Goal: Communication & Community: Answer question/provide support

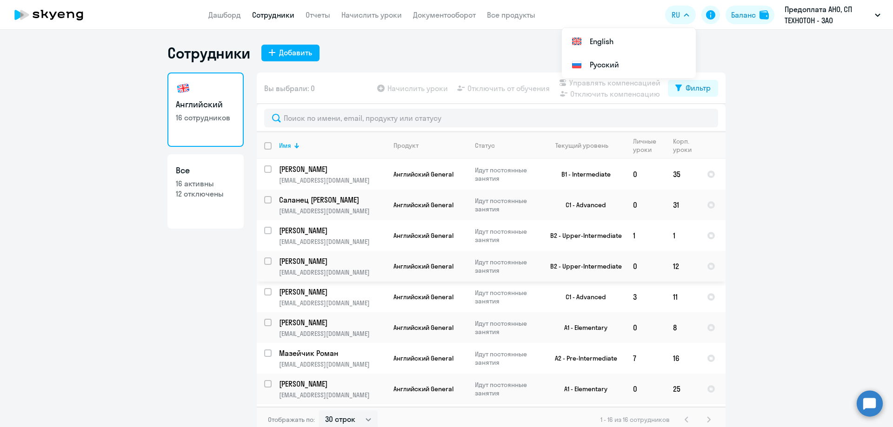
select select "30"
click at [754, 118] on ng-component "Сотрудники Добавить Английский 16 сотрудников Все 16 активны 12 отключены Вы вы…" at bounding box center [446, 238] width 893 height 389
click at [738, 15] on div "Баланс" at bounding box center [743, 14] width 25 height 11
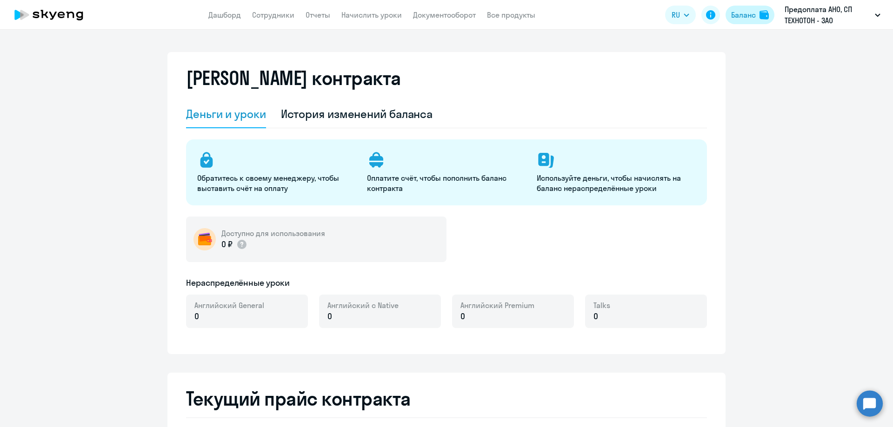
select select "english_adult_not_native_speaker"
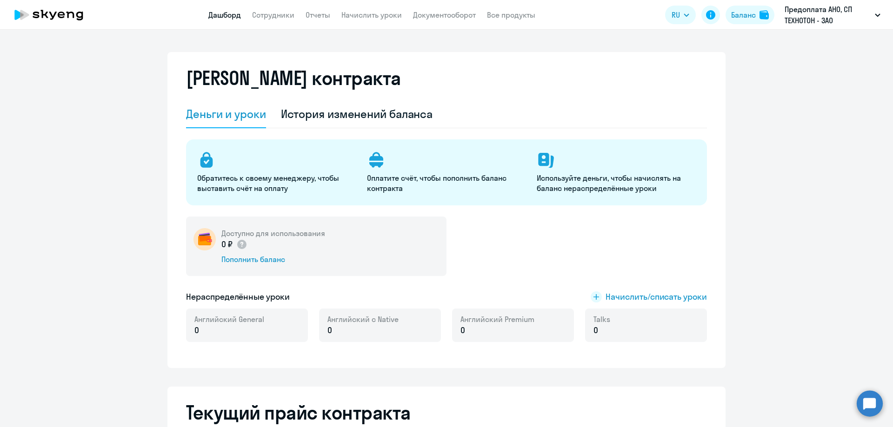
click at [227, 13] on link "Дашборд" at bounding box center [224, 14] width 33 height 9
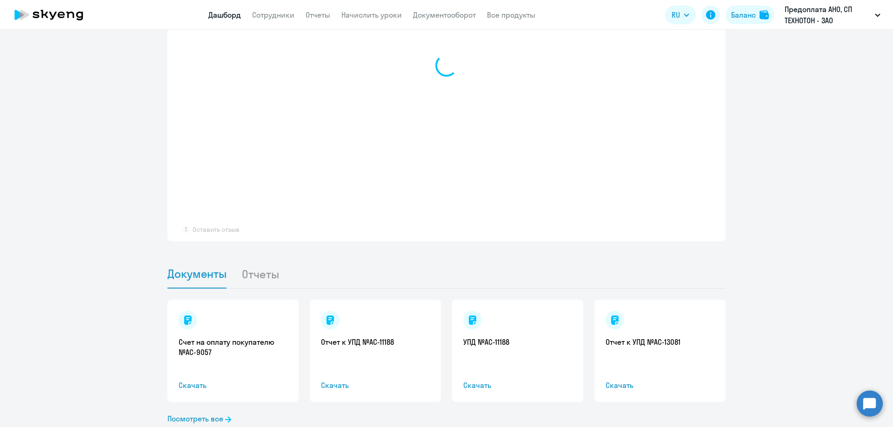
scroll to position [752, 0]
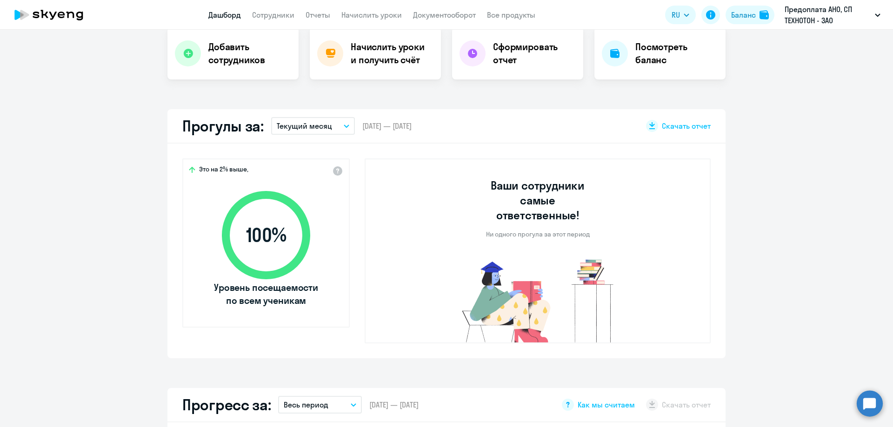
select select "30"
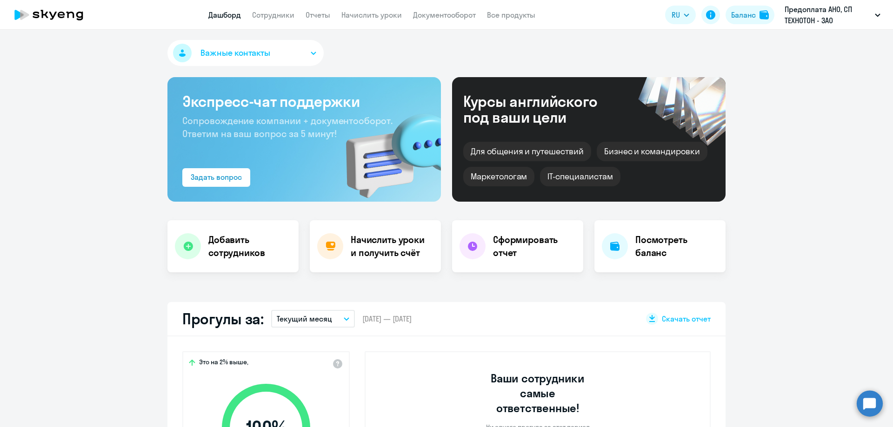
scroll to position [0, 0]
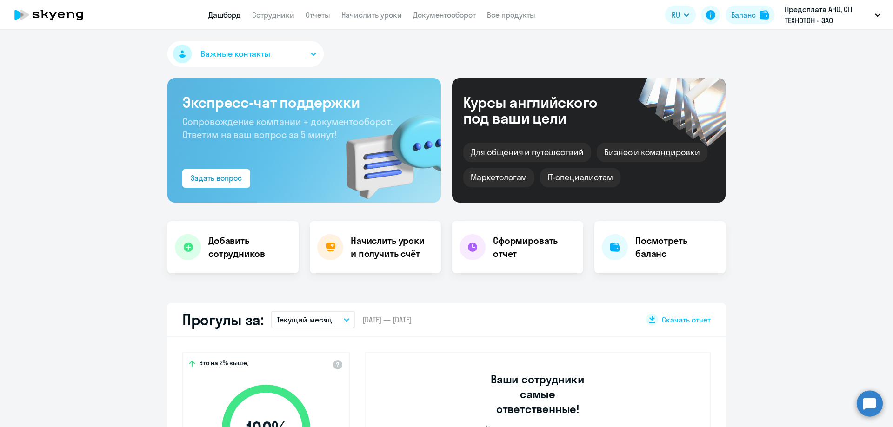
click at [866, 399] on circle at bounding box center [869, 404] width 26 height 26
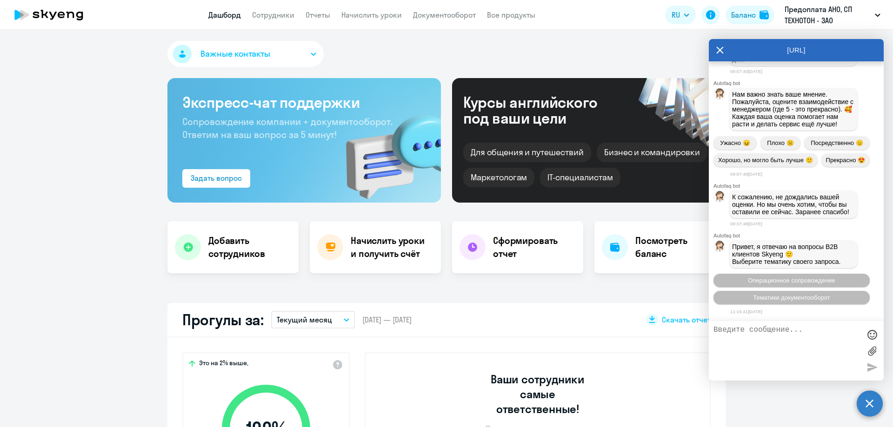
scroll to position [7653, 0]
click at [749, 348] on textarea at bounding box center [786, 351] width 147 height 50
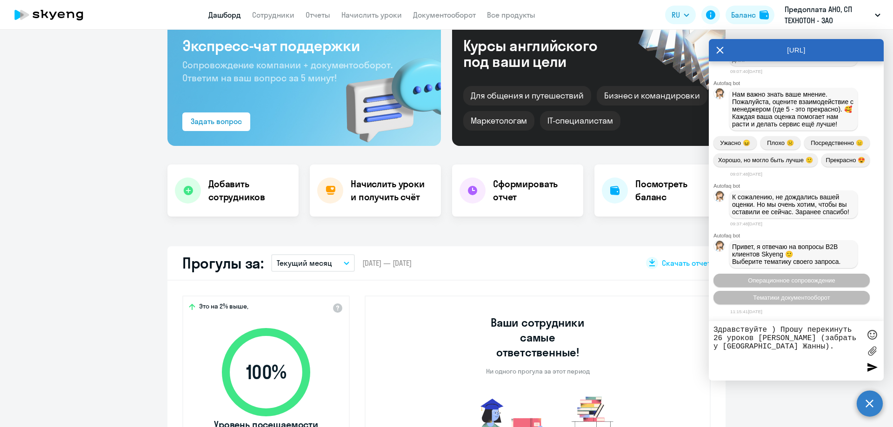
scroll to position [0, 0]
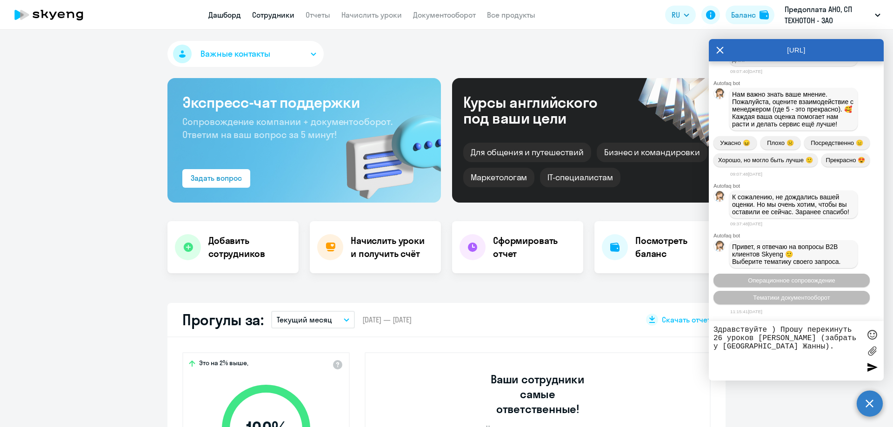
type textarea "Здравствуйте ) Прошу перекинуть 26 уроков [PERSON_NAME] (забрать у [GEOGRAPHIC_…"
click at [280, 16] on link "Сотрудники" at bounding box center [273, 14] width 42 height 9
select select "30"
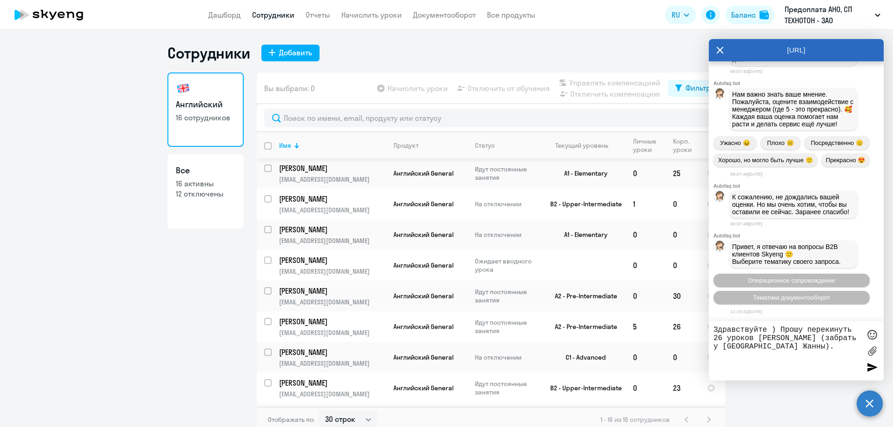
scroll to position [232, 0]
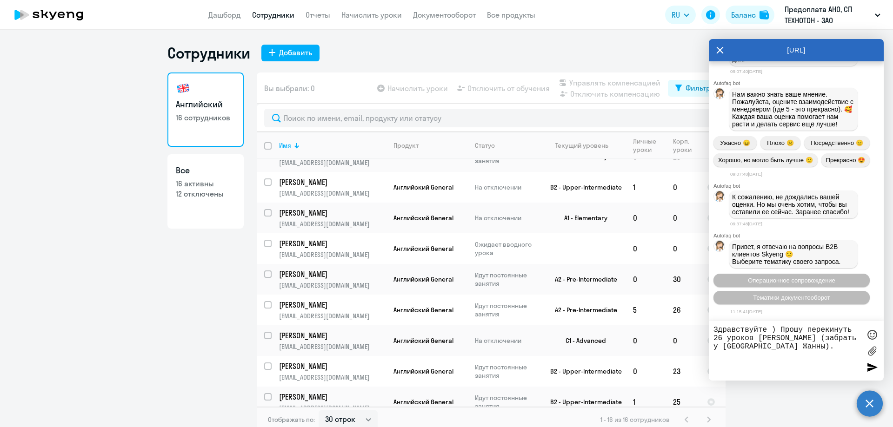
click at [810, 355] on textarea "Здравствуйте ) Прошу перекинуть 26 уроков [PERSON_NAME] (забрать у [GEOGRAPHIC_…" at bounding box center [786, 351] width 147 height 50
type textarea "Здравствуйте ) Прошу перекинуть 26 уроков [PERSON_NAME] (забрать у [GEOGRAPHIC_…"
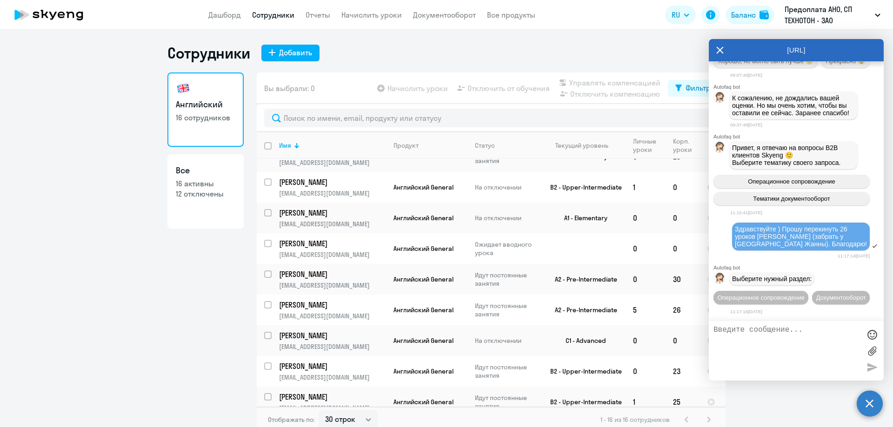
scroll to position [7769, 0]
click at [780, 294] on span "Операционное сопровождение" at bounding box center [760, 297] width 87 height 7
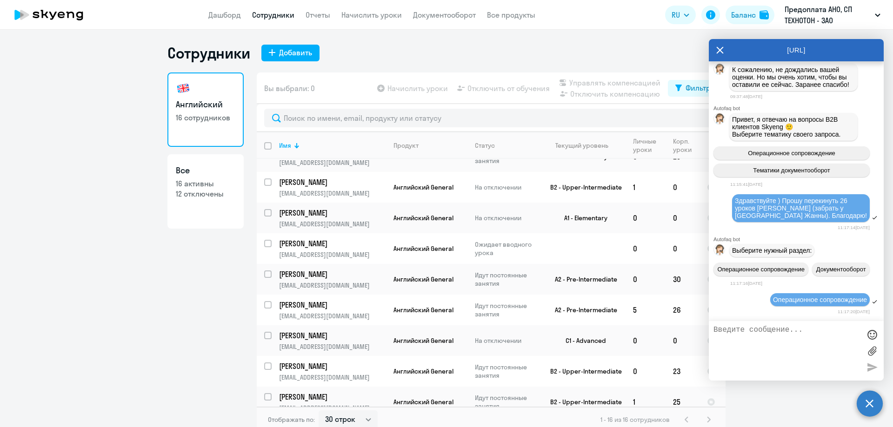
scroll to position [7870, 0]
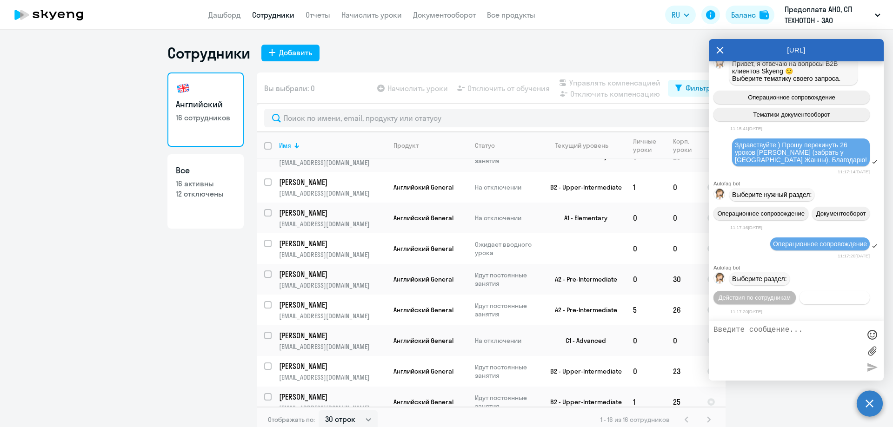
click at [804, 298] on span "Действия с балансом" at bounding box center [834, 297] width 60 height 7
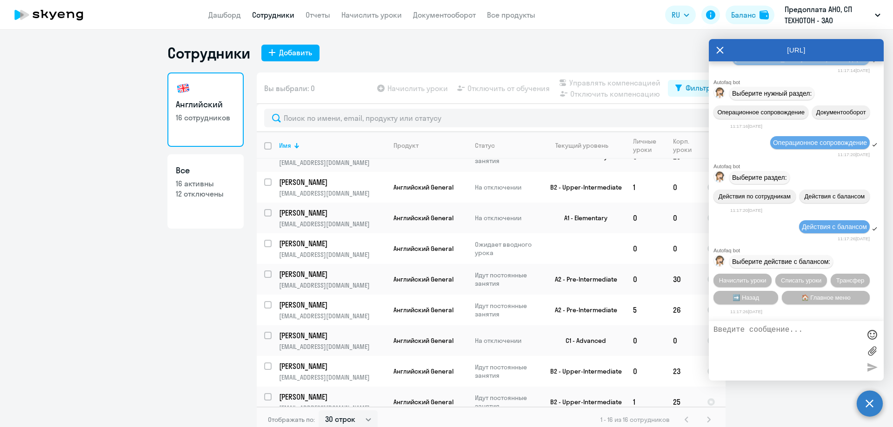
scroll to position [7972, 0]
click at [768, 334] on textarea at bounding box center [786, 351] width 147 height 50
click at [743, 278] on span "Начислить уроки" at bounding box center [742, 280] width 47 height 7
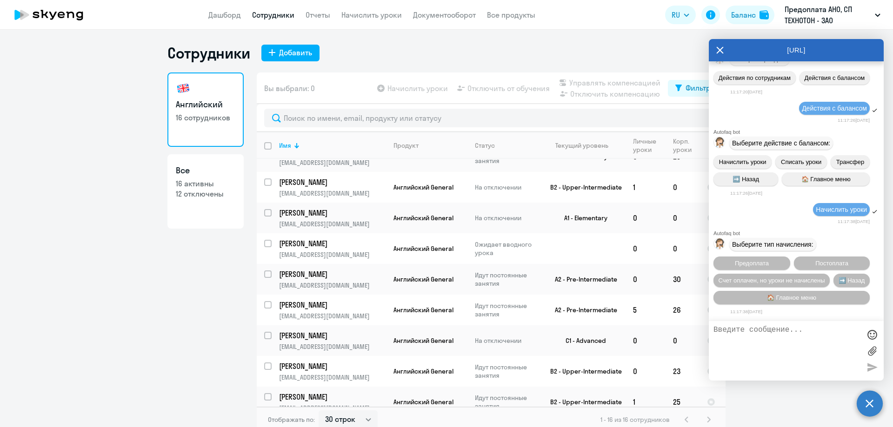
scroll to position [7720, 0]
click at [72, 153] on ng-component "Сотрудники Добавить Английский 16 сотрудников Все 16 активны 12 отключены Вы вы…" at bounding box center [446, 238] width 893 height 389
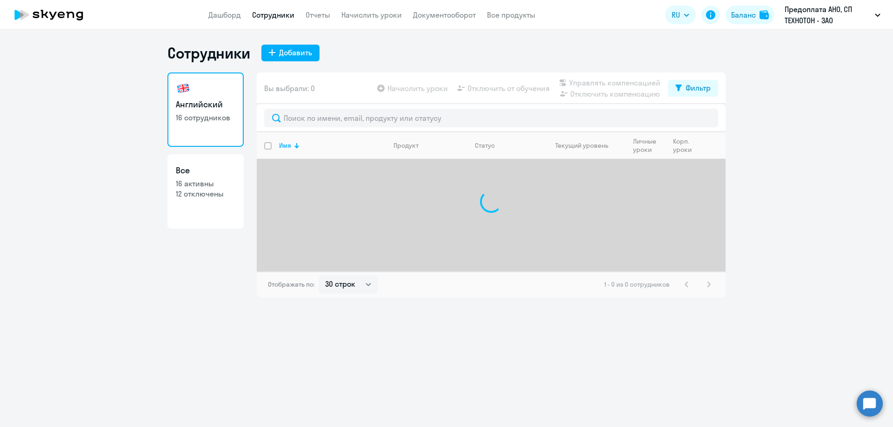
select select "30"
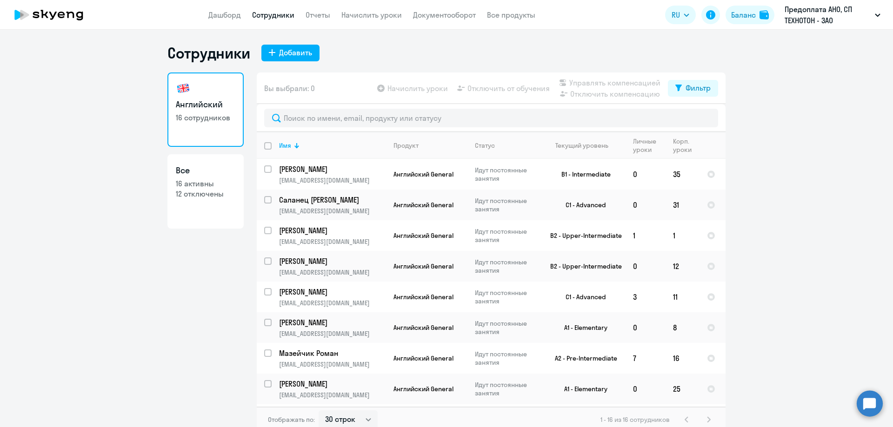
click at [876, 403] on circle at bounding box center [869, 404] width 26 height 26
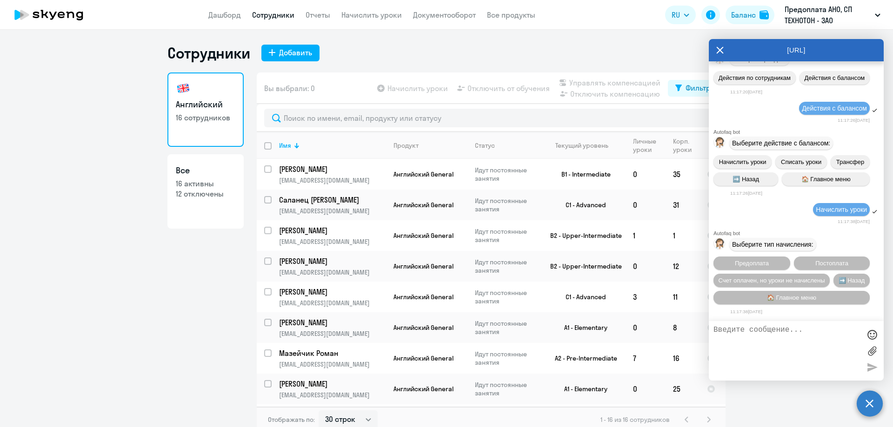
scroll to position [7859, 0]
drag, startPoint x: 735, startPoint y: 119, endPoint x: 819, endPoint y: 139, distance: 86.4
copy span "Здравствуйте ) Прошу перекинуть 26 уроков [PERSON_NAME] (забрать у [GEOGRAPHIC_…"
click at [774, 331] on textarea at bounding box center [786, 351] width 147 height 50
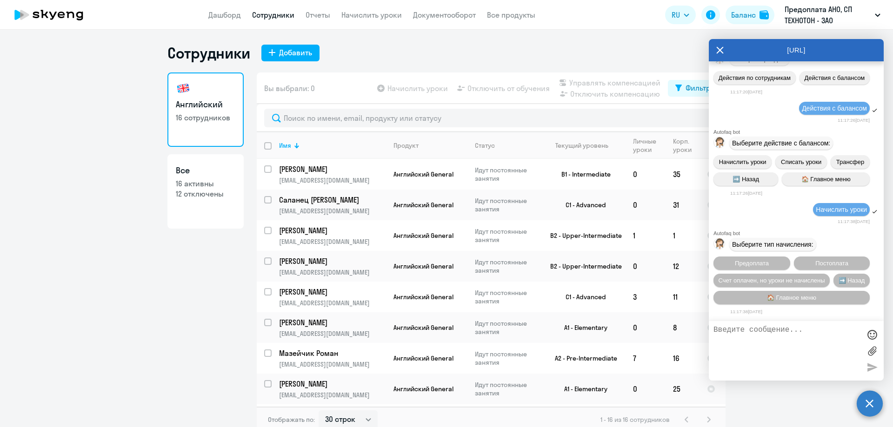
paste textarea "Здравствуйте ) Прошу перекинуть 26 уроков [PERSON_NAME] (забрать у [GEOGRAPHIC_…"
type textarea "Здравствуйте ) Прошу перекинуть 26 уроков [PERSON_NAME] (забрать у [GEOGRAPHIC_…"
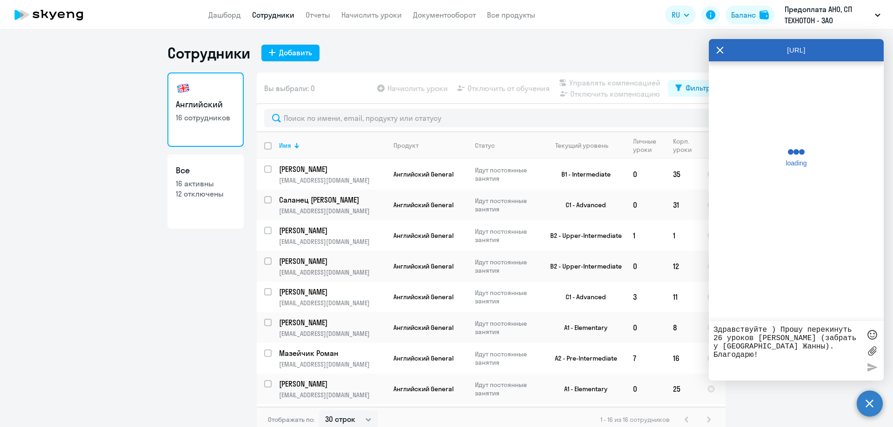
scroll to position [8224, 0]
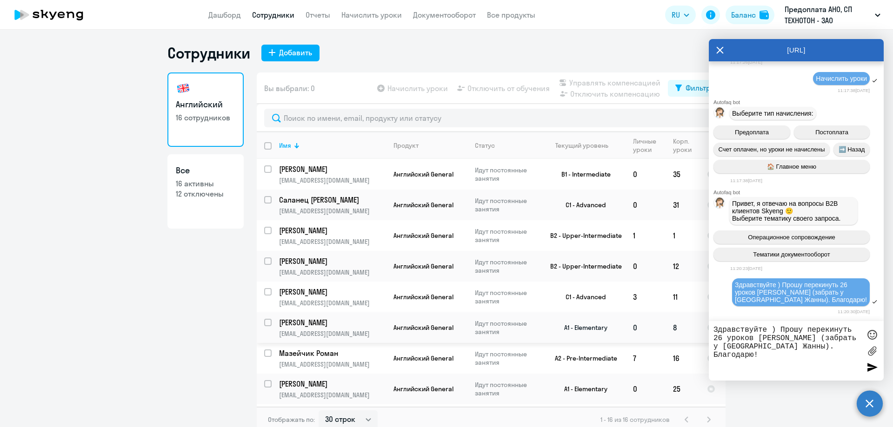
drag, startPoint x: 837, startPoint y: 344, endPoint x: 491, endPoint y: 330, distance: 346.6
click at [491, 330] on body "Дашборд Сотрудники Отчеты Начислить уроки Документооборот Все продукты Дашборд …" at bounding box center [446, 213] width 893 height 427
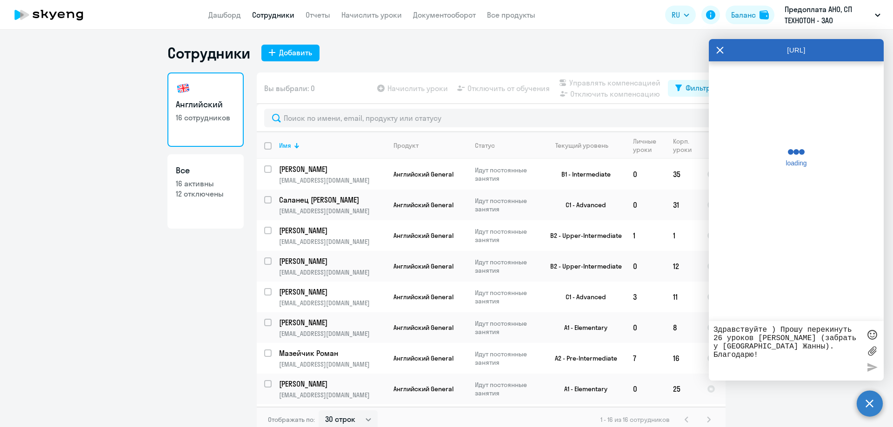
click at [848, 343] on textarea "Здравствуйте ) Прошу перекинуть 26 уроков [PERSON_NAME] (забрать у [GEOGRAPHIC_…" at bounding box center [786, 351] width 147 height 50
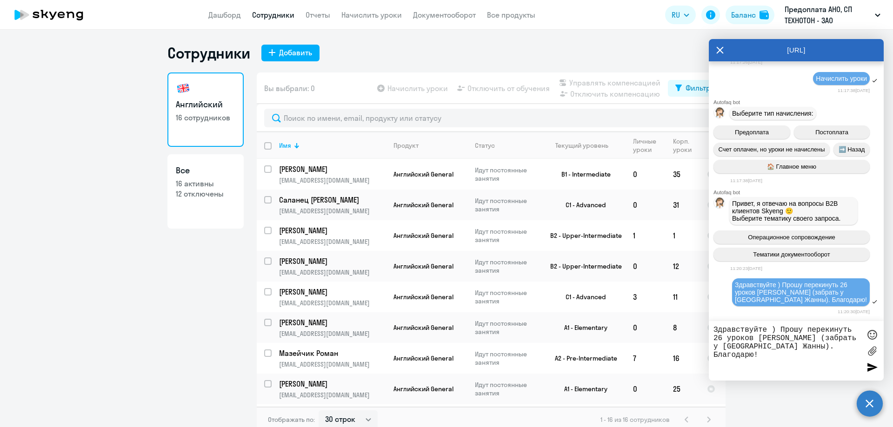
click at [848, 348] on textarea "Здравствуйте ) Прошу перекинуть 26 уроков [PERSON_NAME] (забрать у [GEOGRAPHIC_…" at bounding box center [786, 351] width 147 height 50
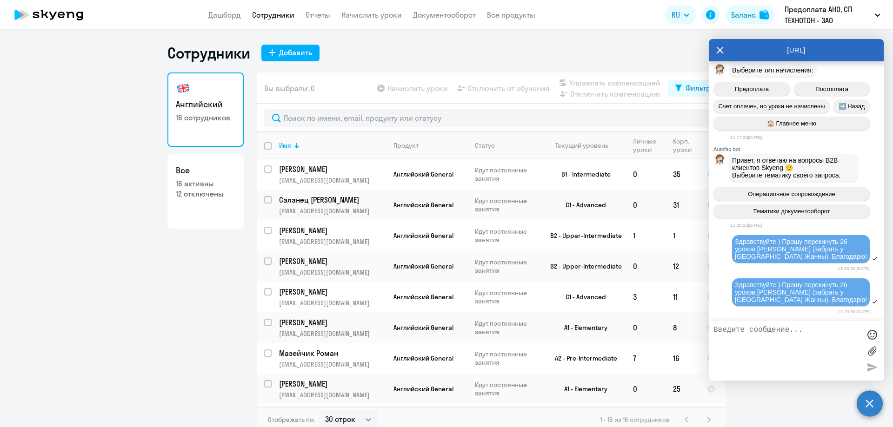
click at [715, 49] on div "[URL]" at bounding box center [796, 50] width 175 height 22
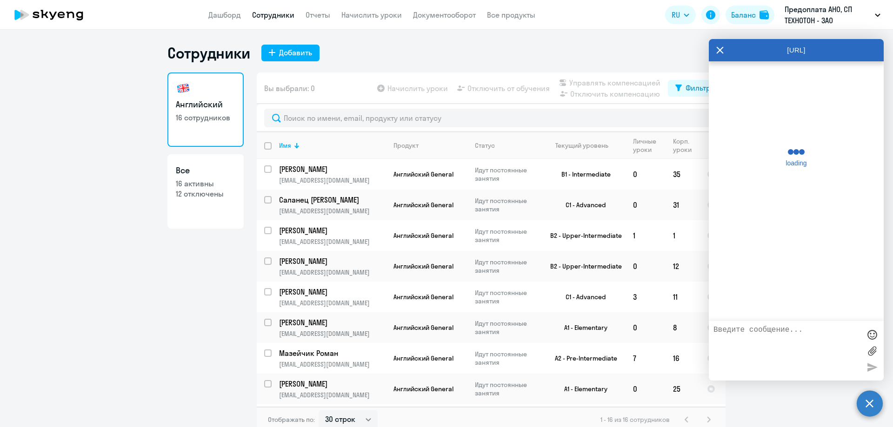
click at [715, 48] on div "[URL]" at bounding box center [796, 50] width 175 height 22
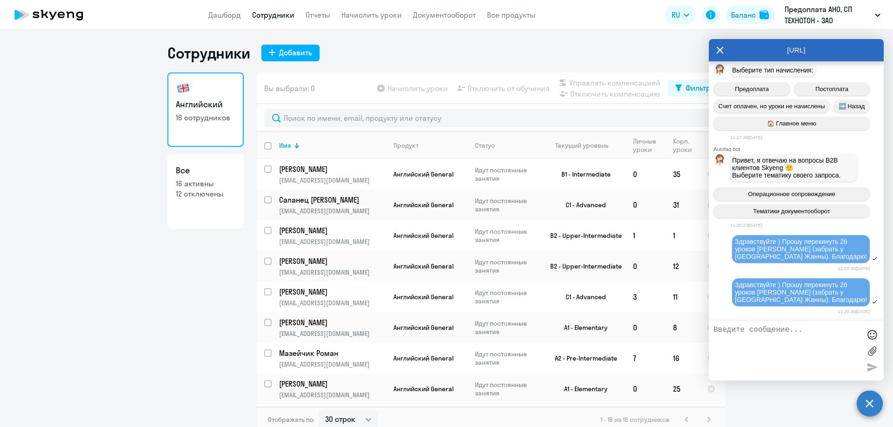
click at [719, 47] on icon at bounding box center [719, 50] width 7 height 22
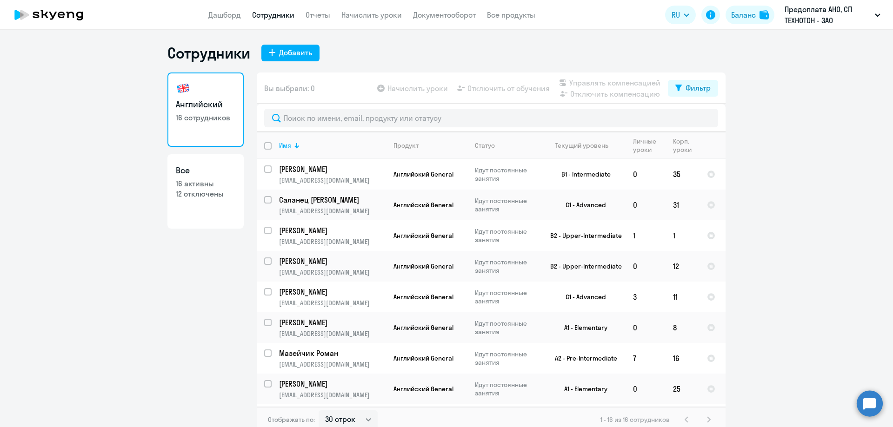
click at [867, 400] on circle at bounding box center [869, 404] width 26 height 26
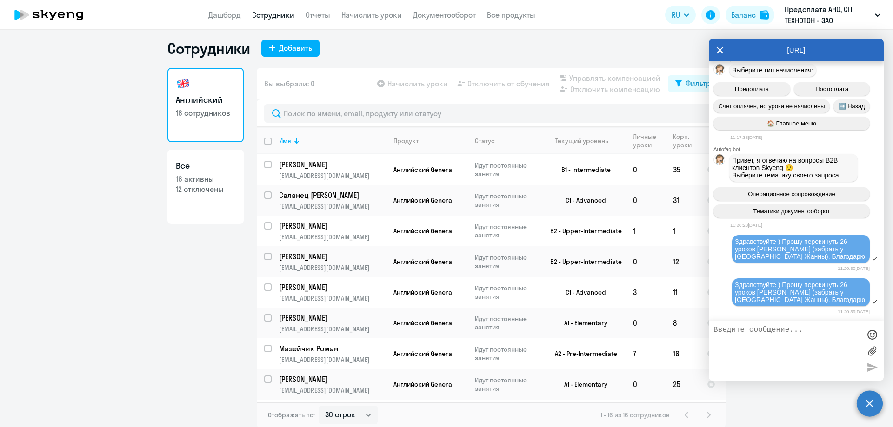
scroll to position [6, 0]
click at [178, 285] on div "Английский 16 сотрудников Все 16 активны 12 отключены" at bounding box center [205, 244] width 76 height 355
click at [717, 47] on icon at bounding box center [719, 50] width 7 height 7
